Goal: Task Accomplishment & Management: Use online tool/utility

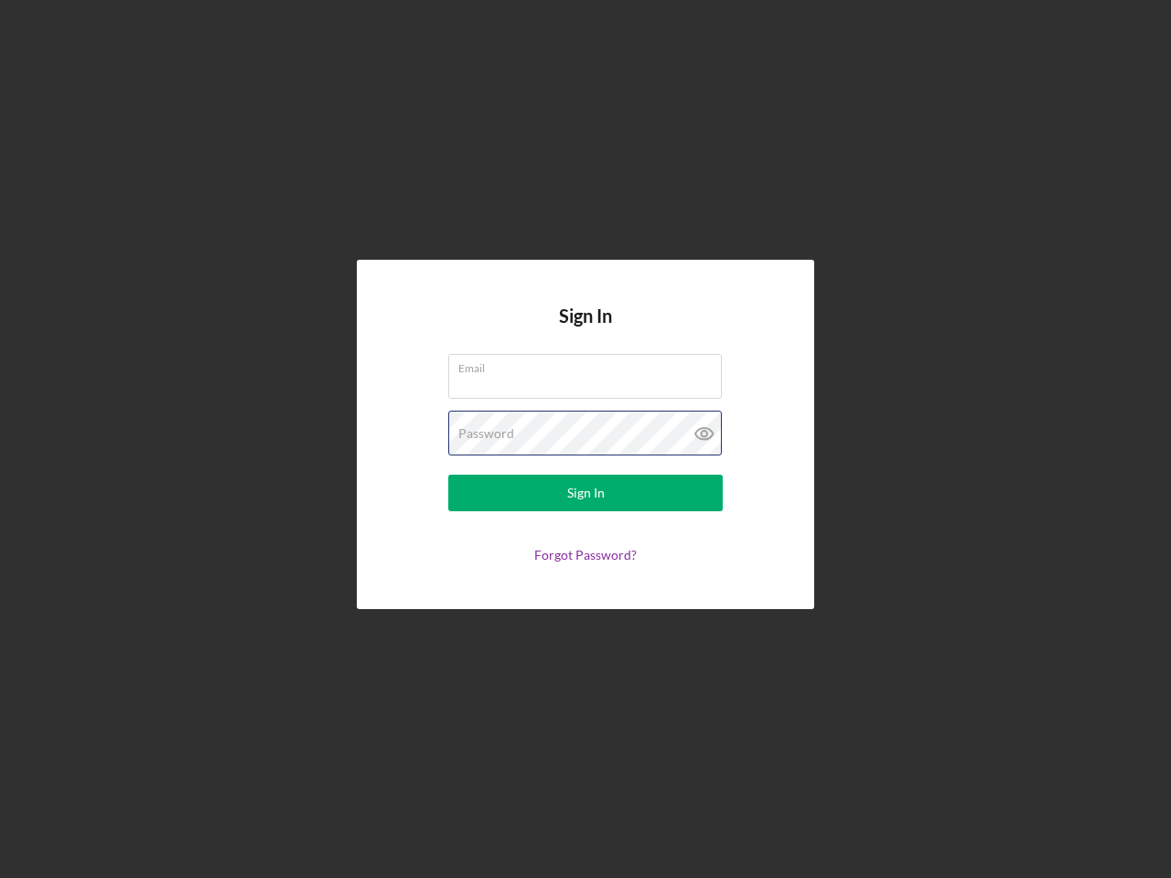
click at [585, 439] on div "Password" at bounding box center [585, 434] width 274 height 46
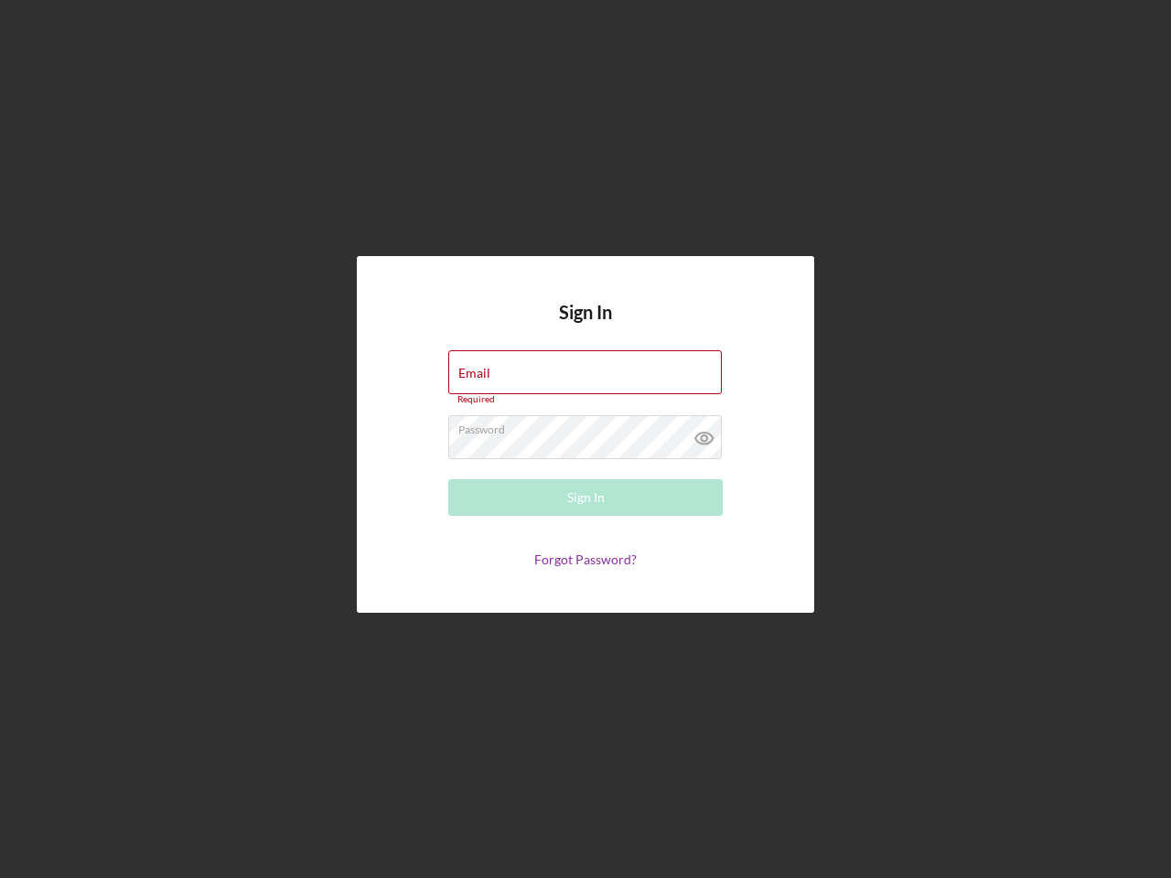
click at [704, 434] on icon at bounding box center [704, 438] width 46 height 46
